Goal: Information Seeking & Learning: Learn about a topic

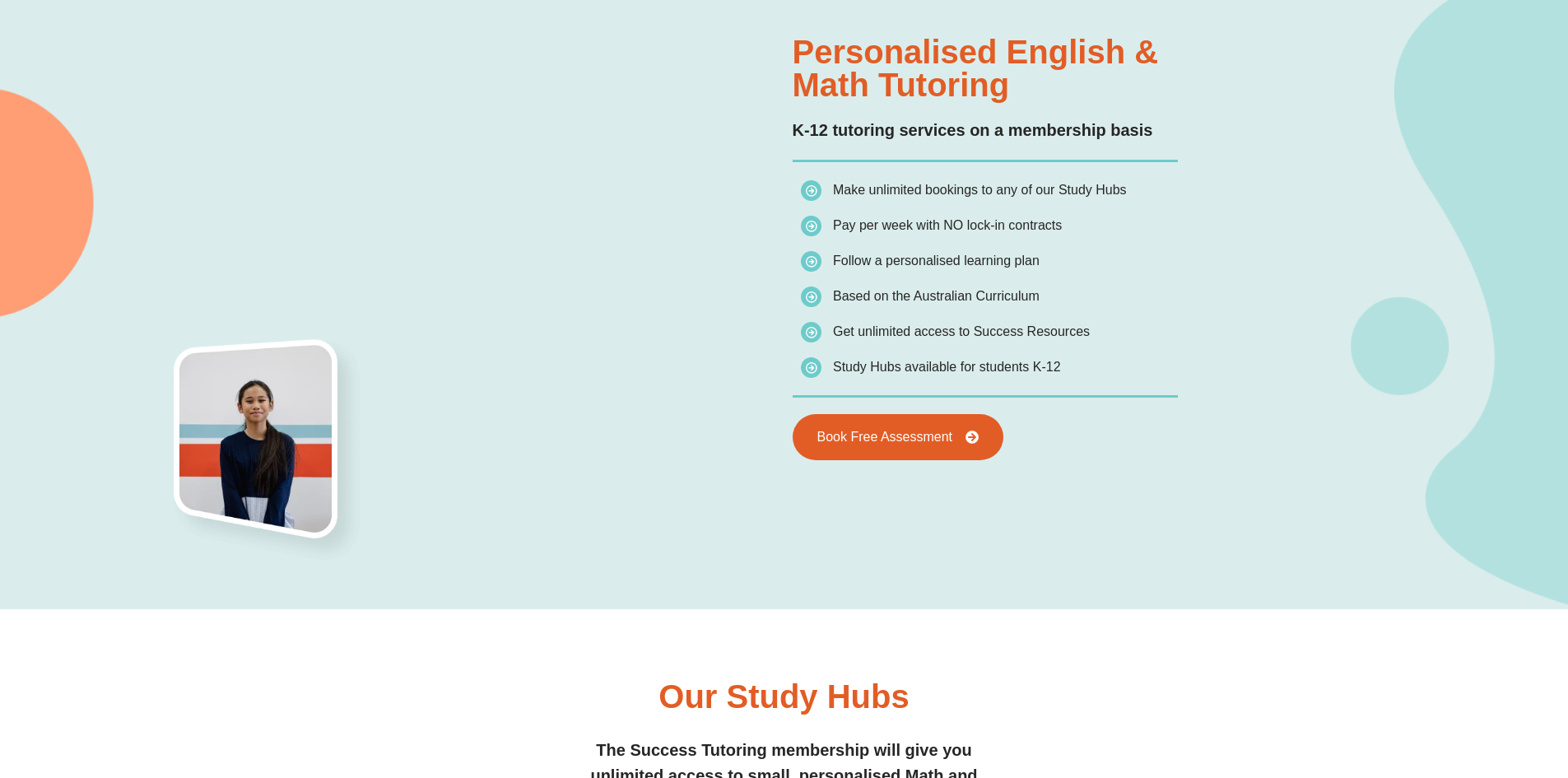
scroll to position [1399, 0]
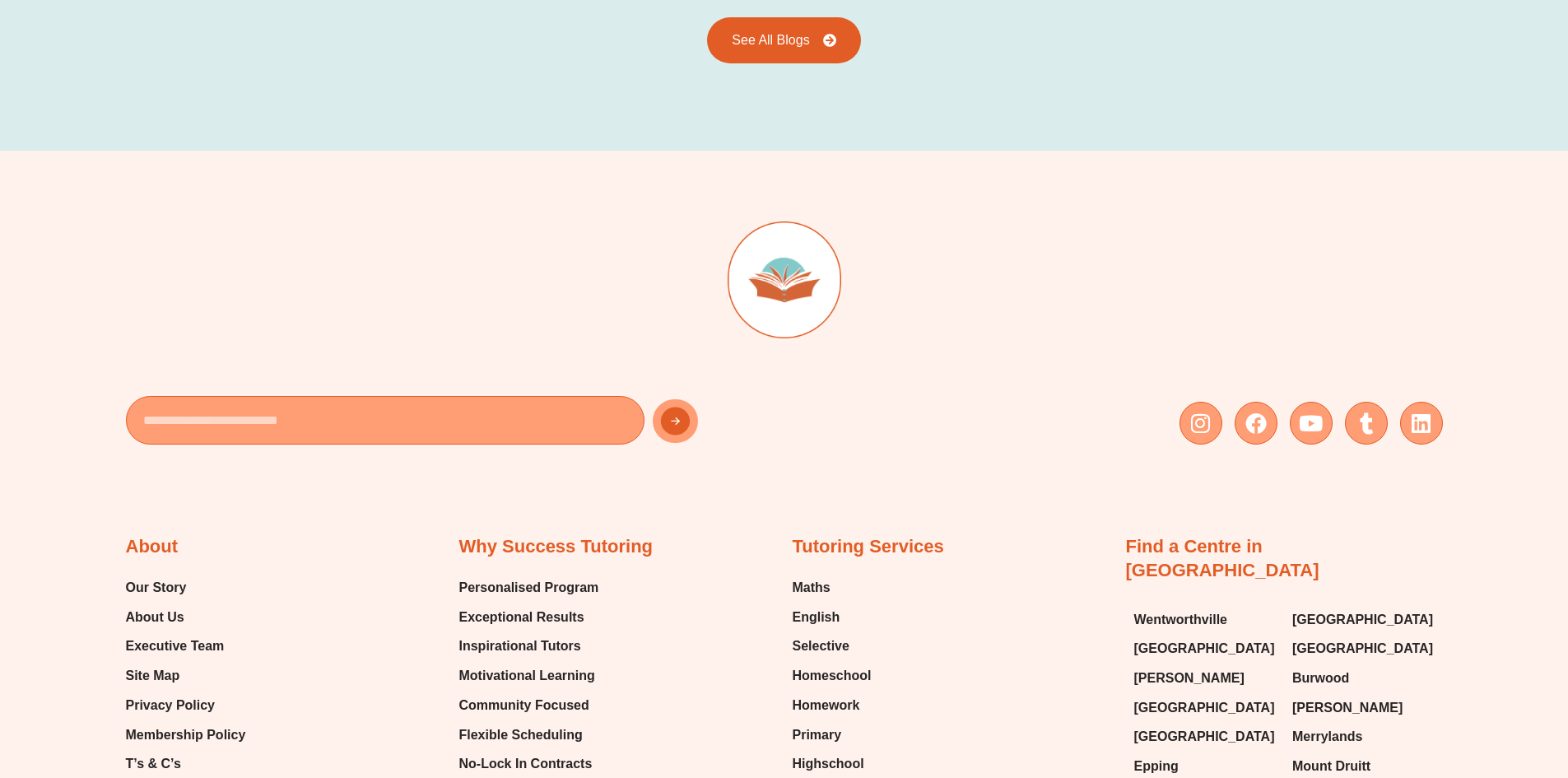
scroll to position [3947, 0]
